Goal: Task Accomplishment & Management: Complete application form

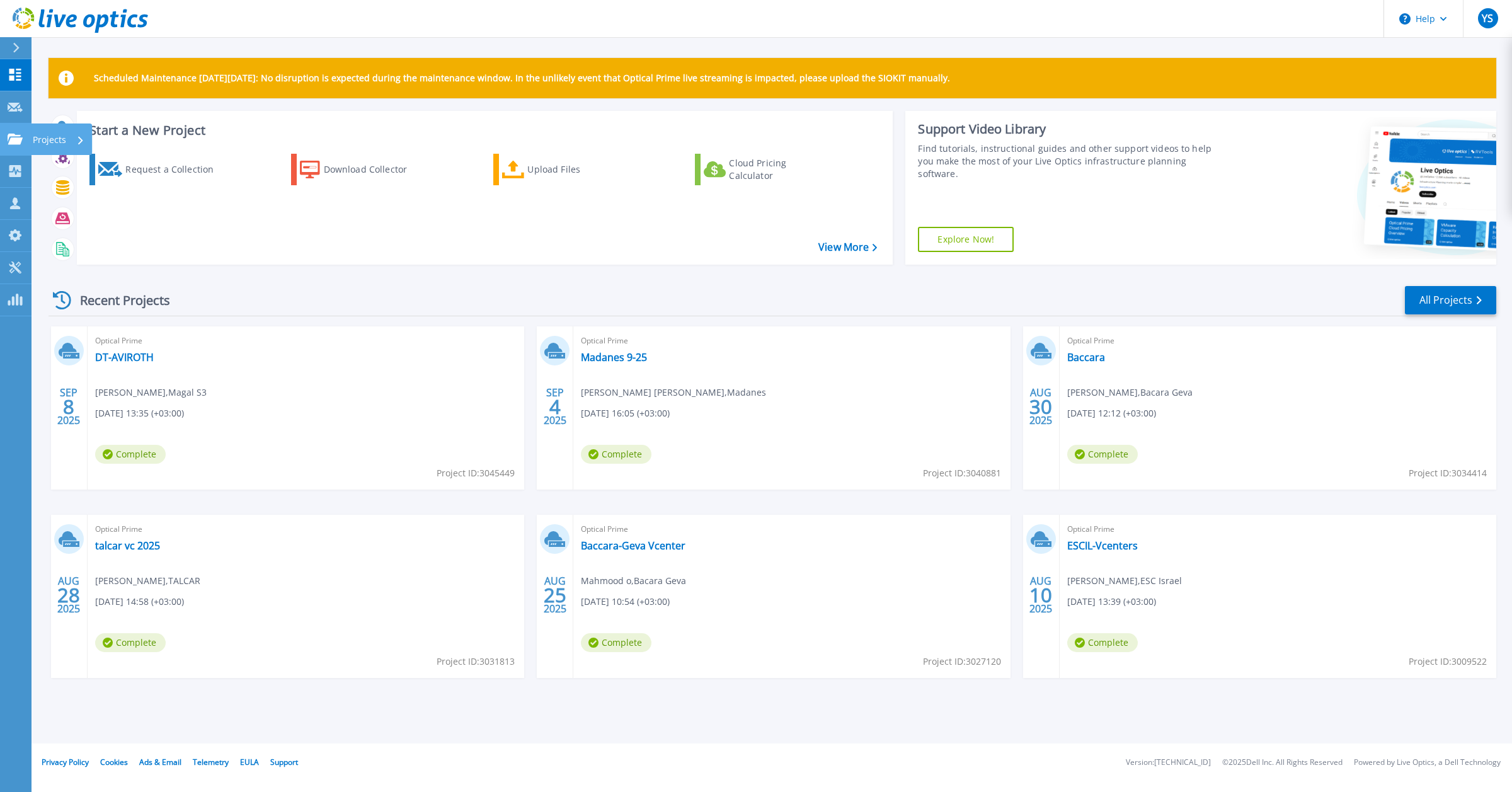
click at [7, 140] on icon at bounding box center [14, 138] width 15 height 10
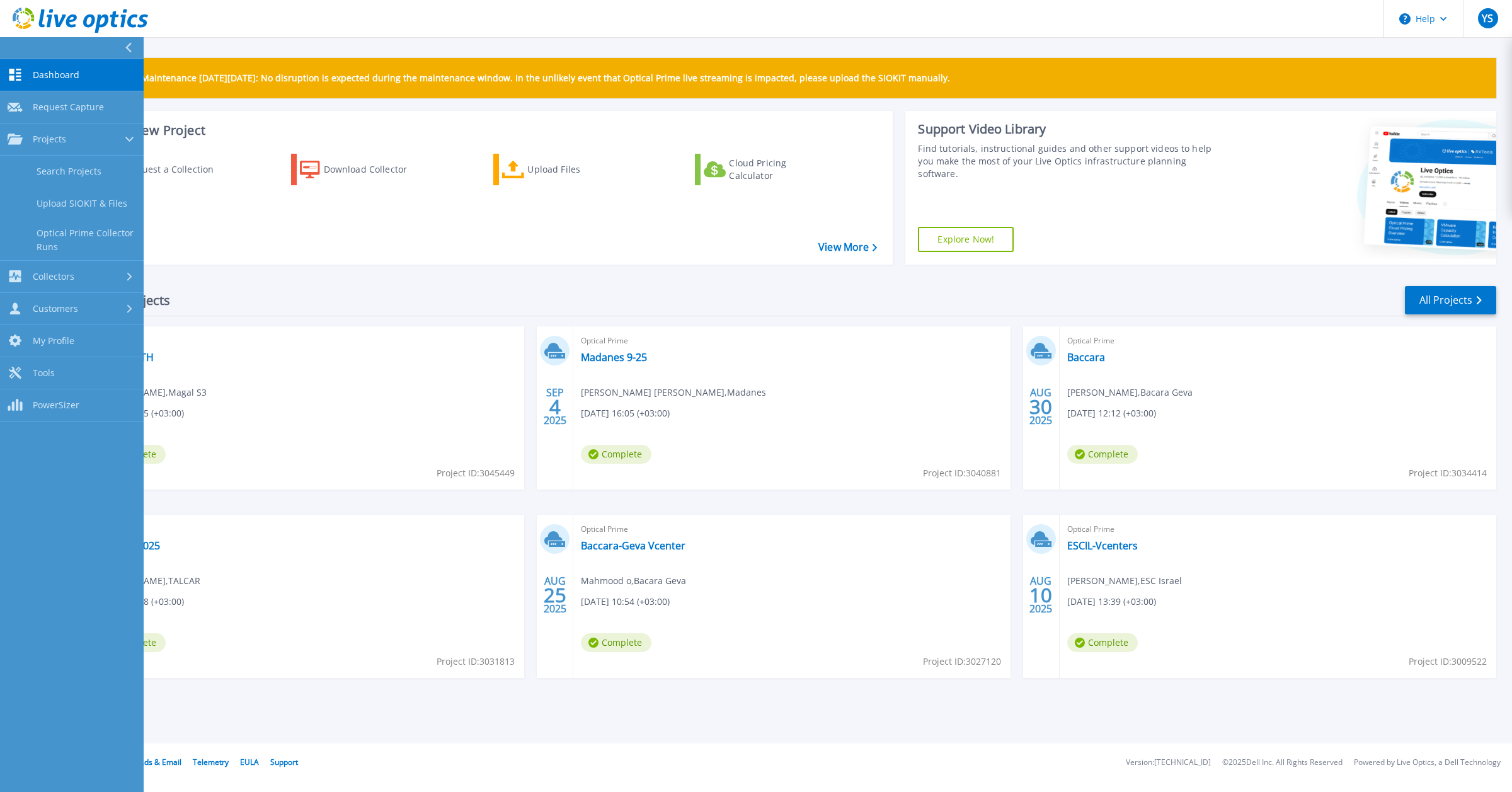
click at [18, 71] on icon at bounding box center [14, 74] width 15 height 12
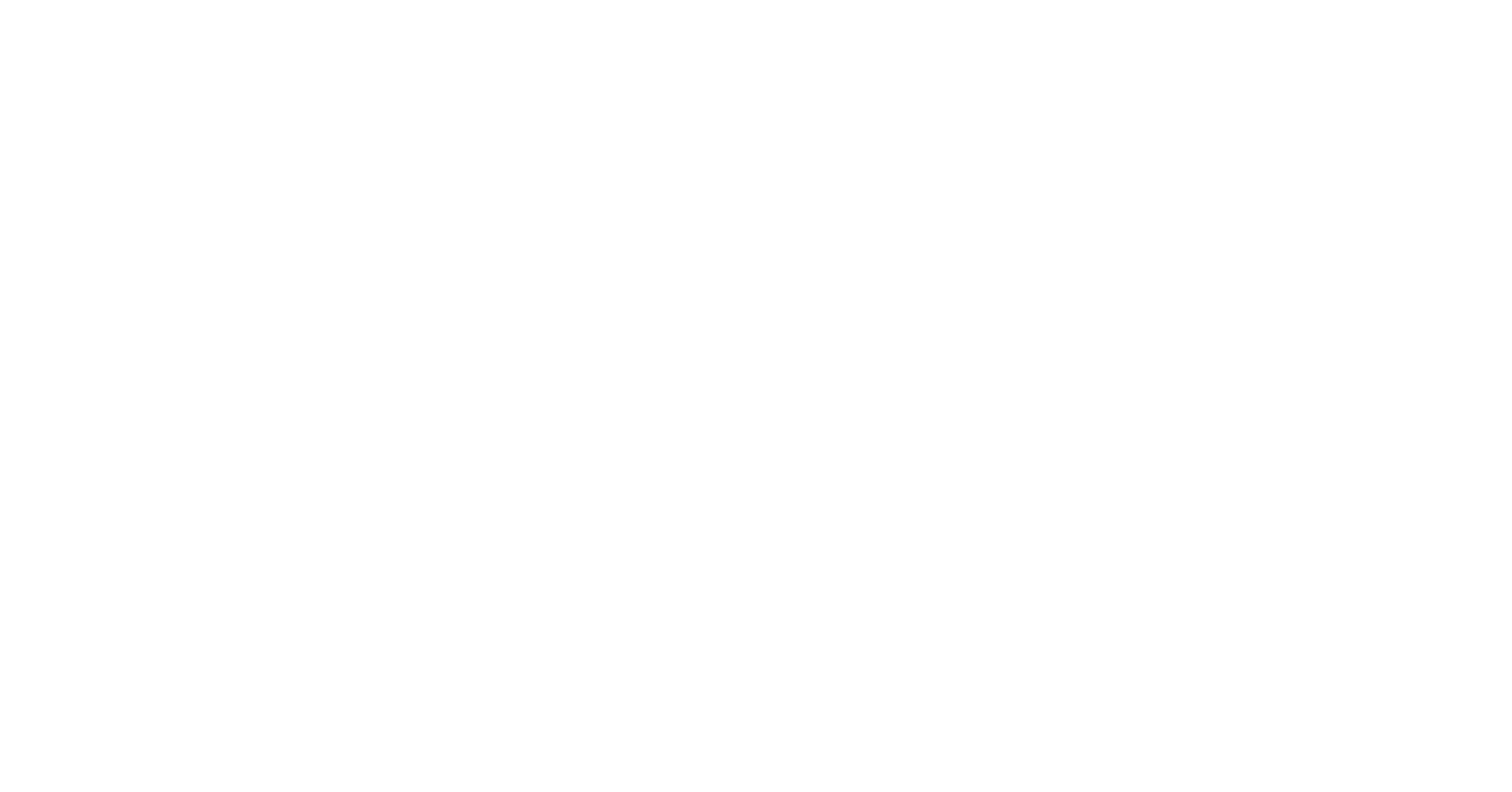
click at [54, 0] on html at bounding box center [756, 0] width 1512 height 0
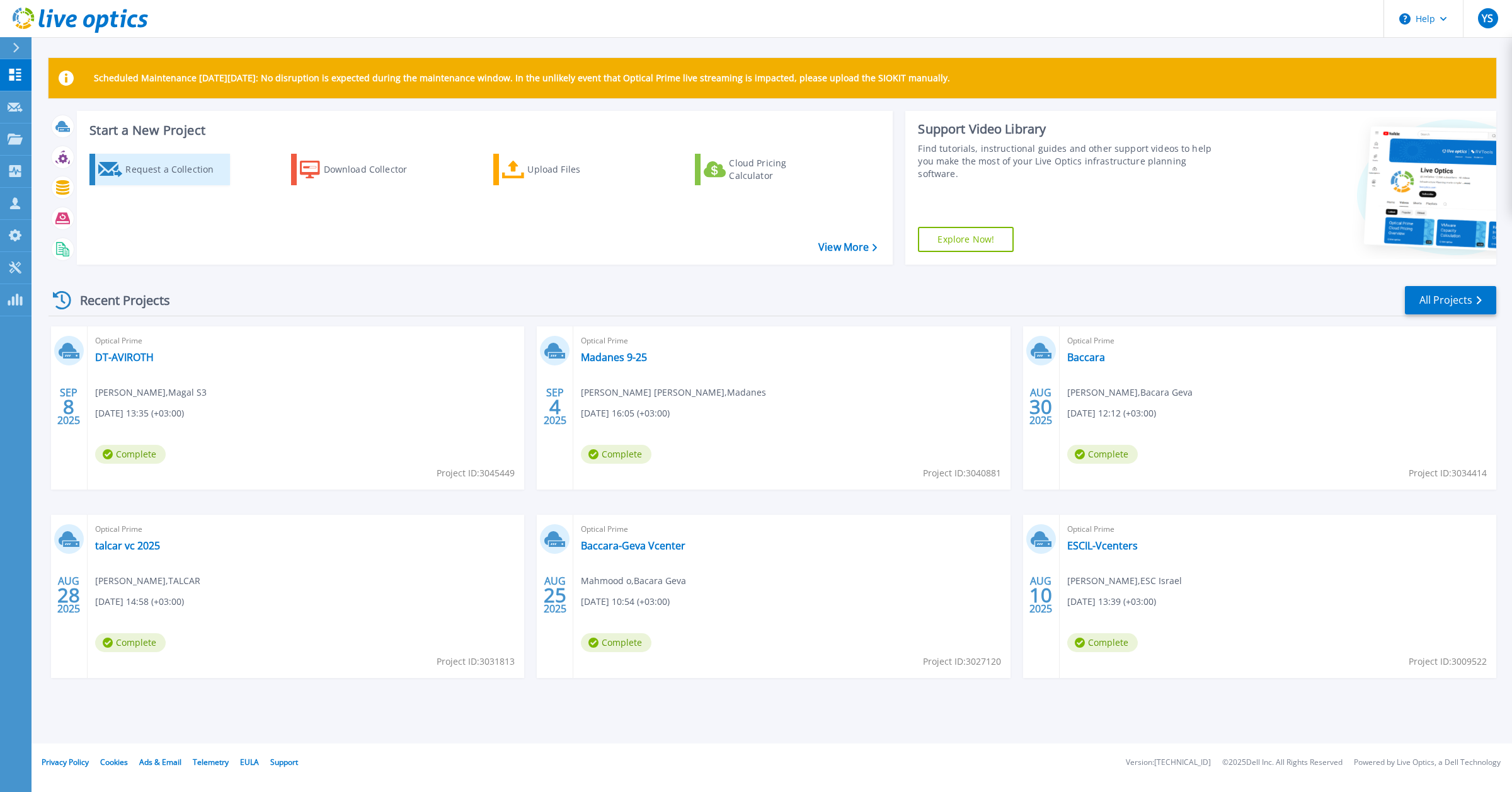
click at [171, 170] on div "Request a Collection" at bounding box center [176, 170] width 101 height 26
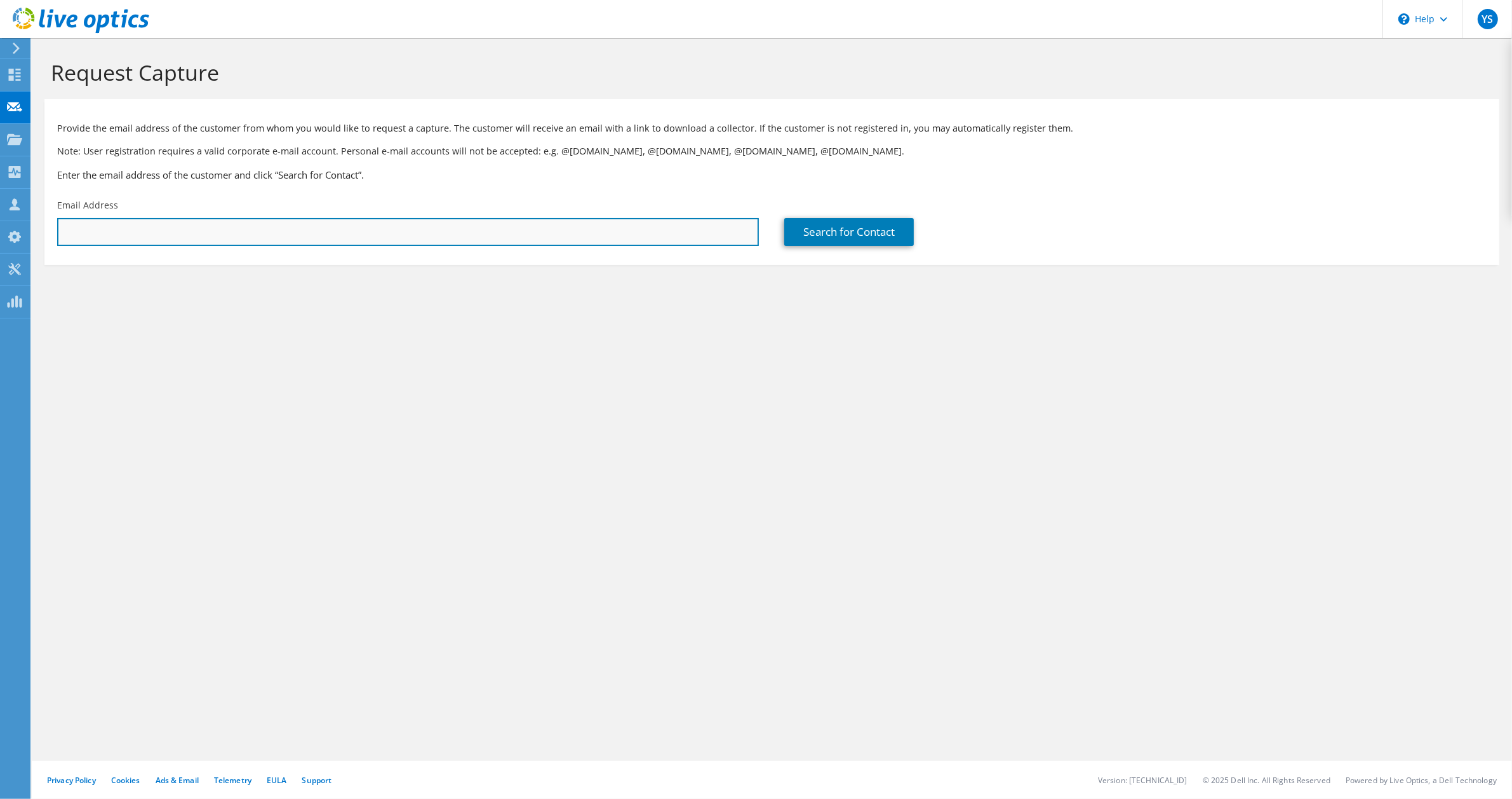
click at [325, 232] on input "text" at bounding box center [408, 232] width 702 height 28
paste input "[EMAIL_ADDRESS][DOMAIN_NAME]"
type input "[EMAIL_ADDRESS][DOMAIN_NAME]"
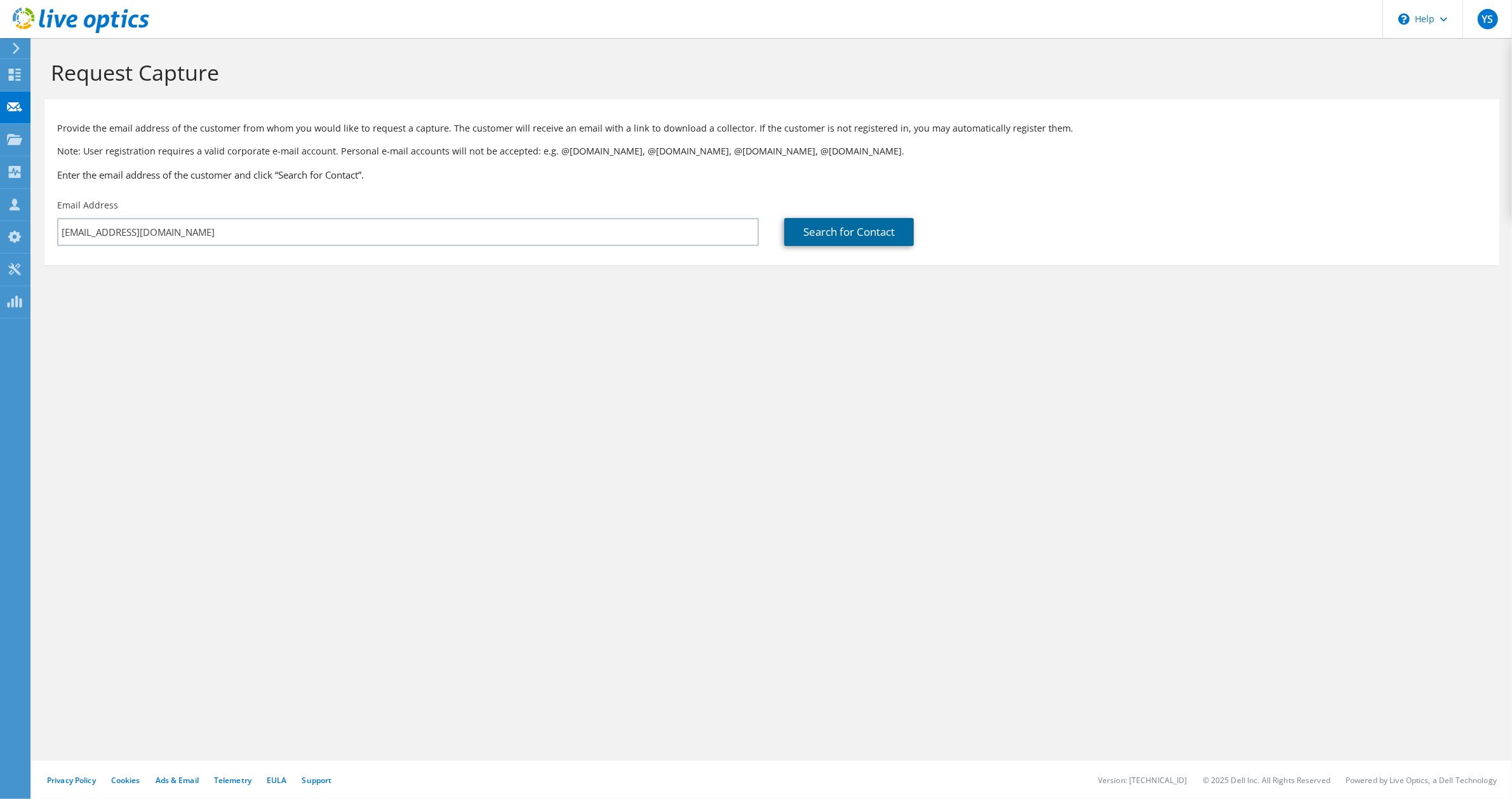
click at [857, 229] on link "Search for Contact" at bounding box center [848, 232] width 129 height 28
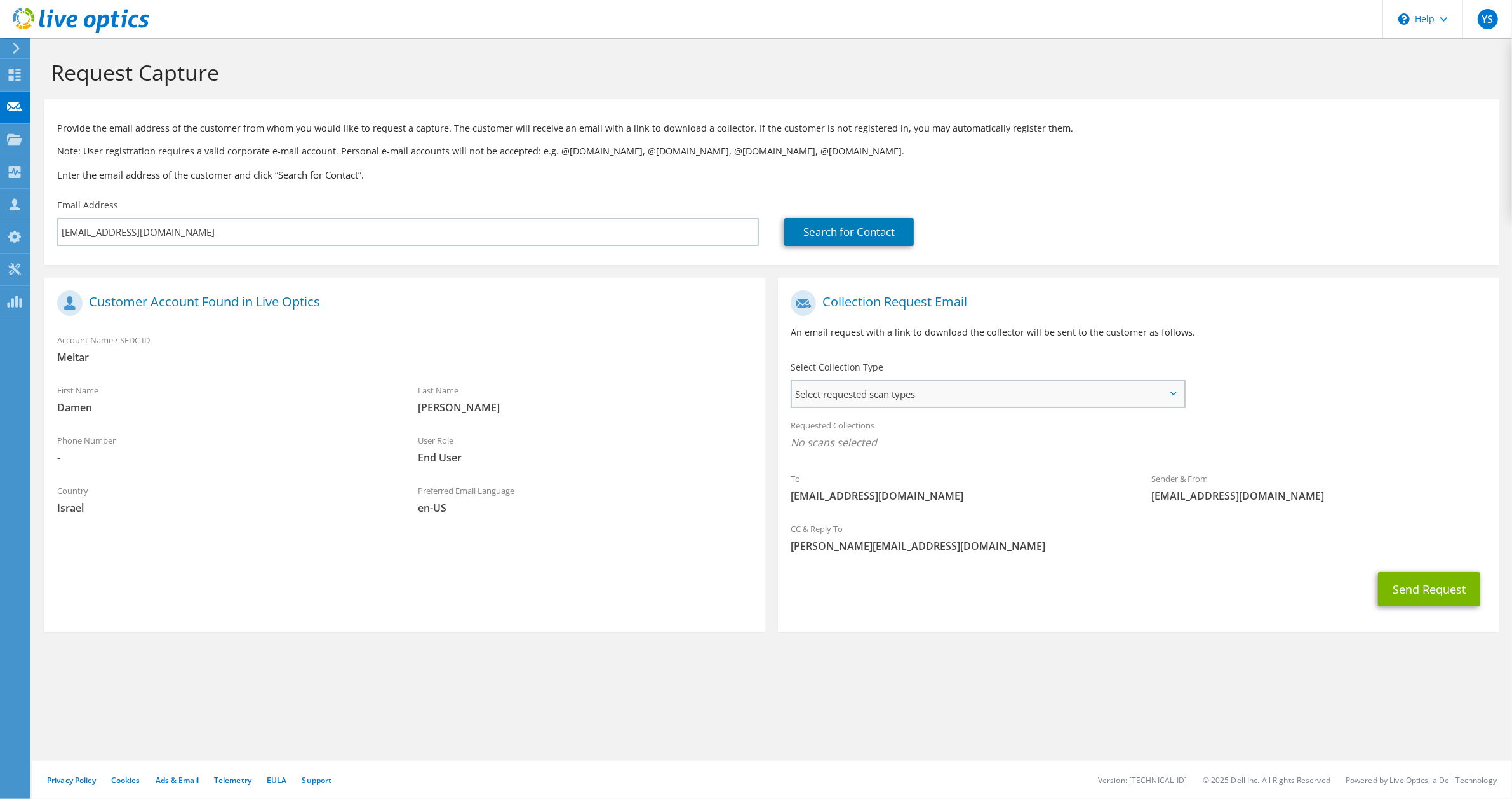
click at [874, 388] on span "Select requested scan types" at bounding box center [988, 394] width 391 height 26
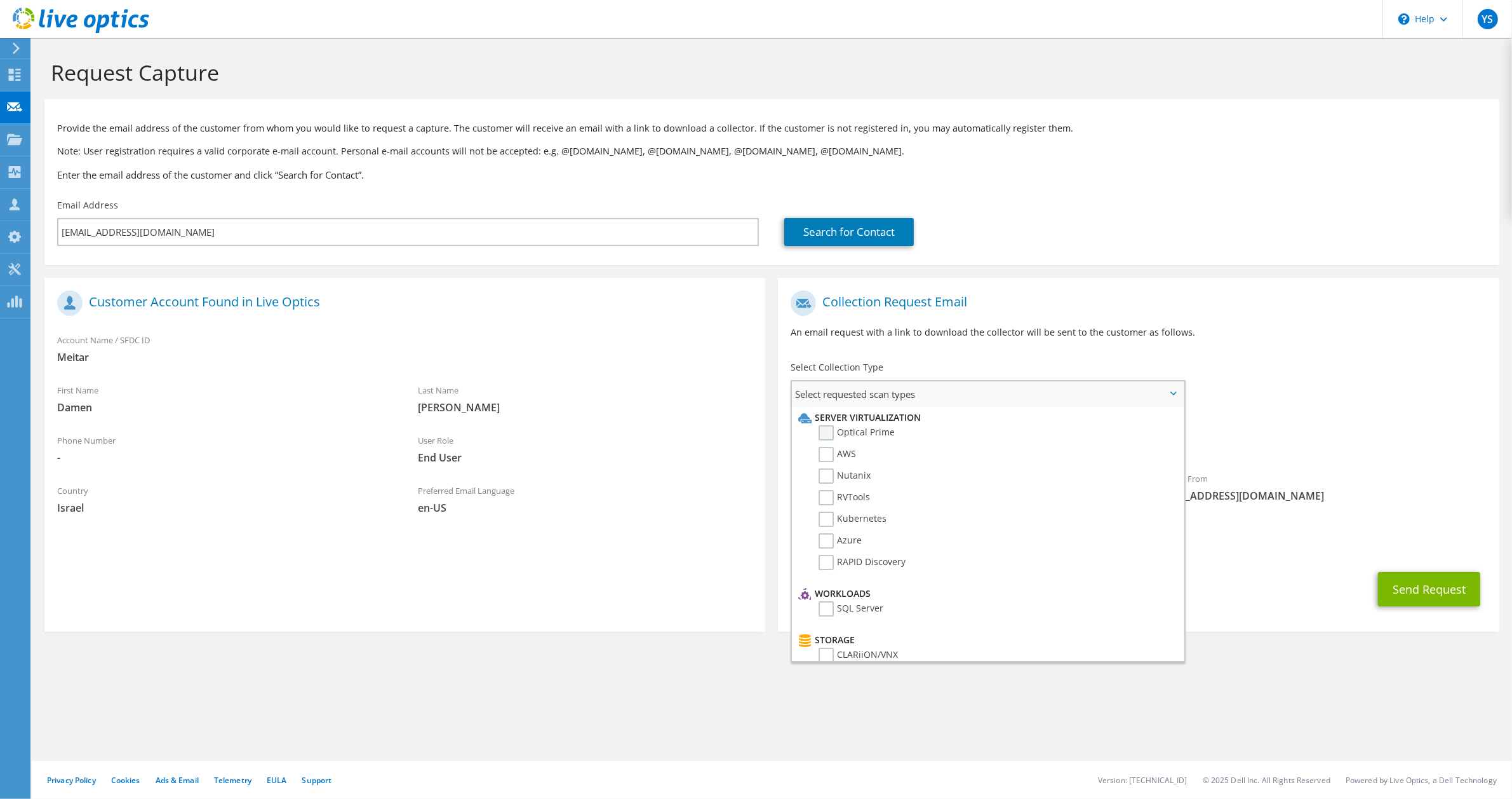
click at [824, 430] on label "Optical Prime" at bounding box center [857, 432] width 76 height 15
click at [0, 0] on input "Optical Prime" at bounding box center [0, 0] width 0 height 0
click at [1421, 596] on button "Send Request" at bounding box center [1429, 592] width 102 height 35
